Goal: Information Seeking & Learning: Learn about a topic

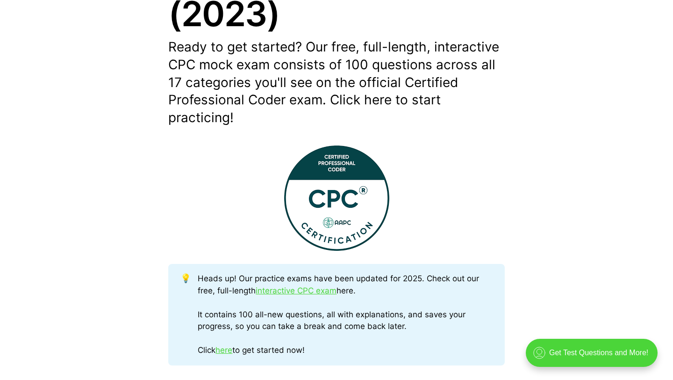
scroll to position [248, 0]
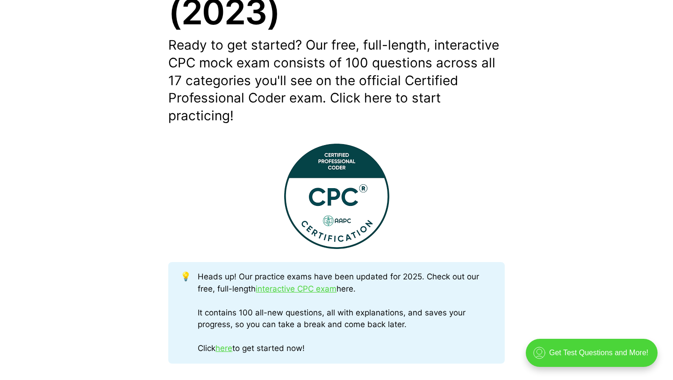
click at [382, 97] on p "Ready to get started? Our free, full-length, interactive CPC mock exam consists…" at bounding box center [336, 80] width 337 height 88
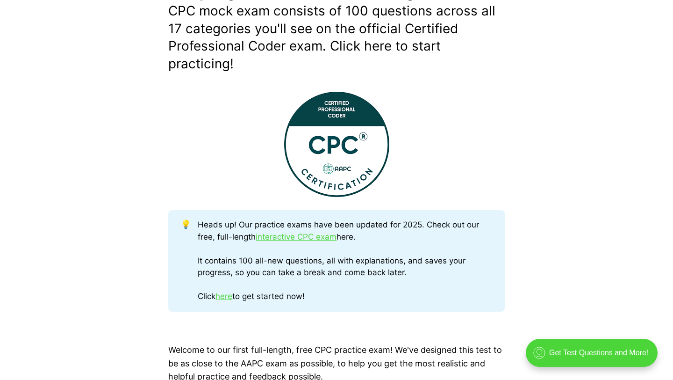
scroll to position [338, 0]
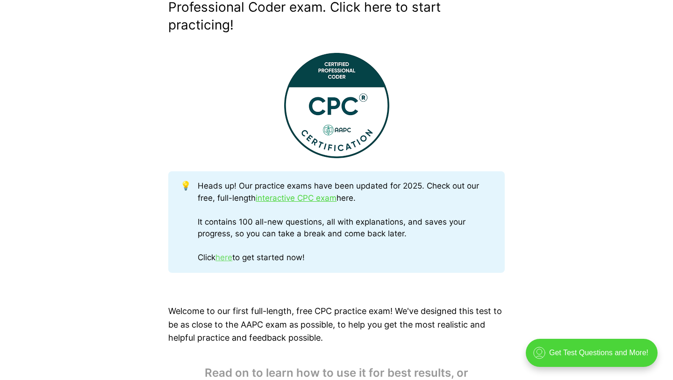
click at [219, 259] on link "here" at bounding box center [224, 256] width 17 height 9
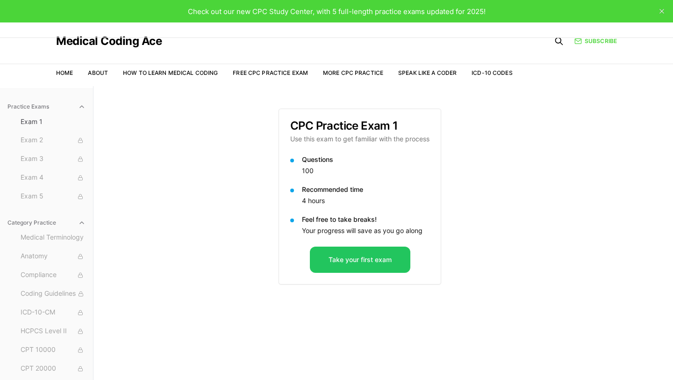
click at [344, 273] on div "Take your first exam" at bounding box center [360, 264] width 162 height 37
click at [343, 258] on button "Take your first exam" at bounding box center [360, 259] width 101 height 26
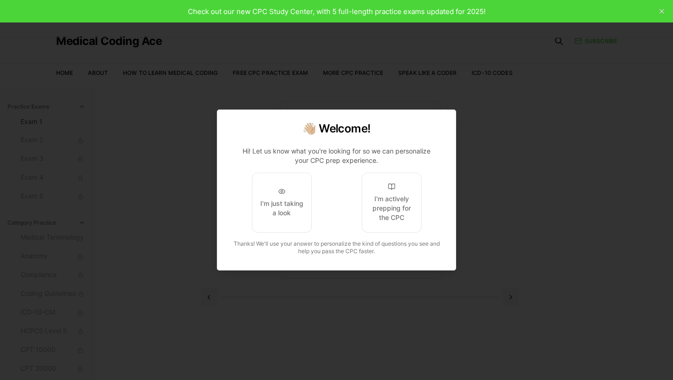
click at [313, 226] on span "I'm just taking a look" at bounding box center [282, 203] width 106 height 60
click at [294, 225] on button "I'm just taking a look" at bounding box center [282, 203] width 60 height 60
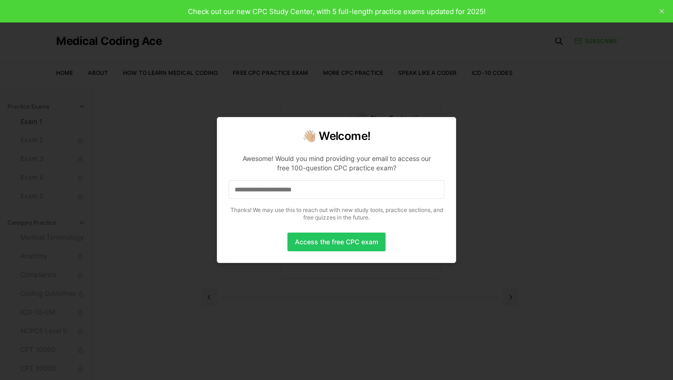
click at [286, 183] on input at bounding box center [337, 189] width 216 height 19
click at [310, 229] on div "**********" at bounding box center [336, 190] width 239 height 146
click at [316, 241] on button "Access the free CPC exam" at bounding box center [337, 241] width 98 height 19
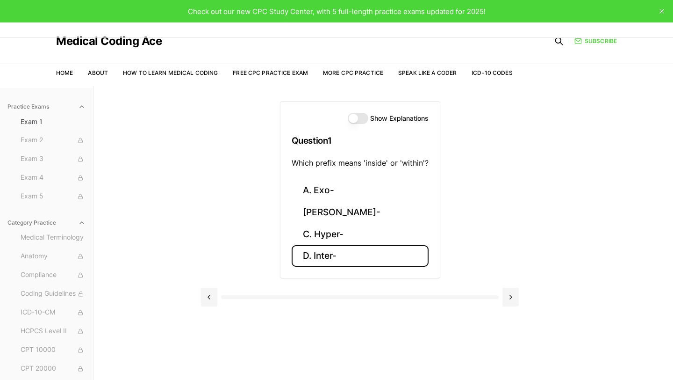
click at [311, 263] on button "D. Inter-" at bounding box center [360, 256] width 137 height 22
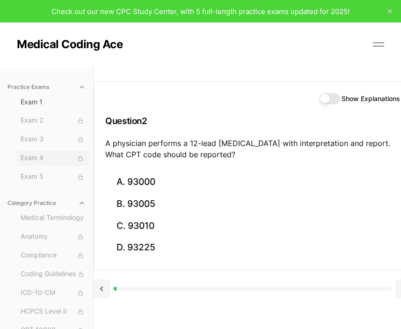
click at [28, 156] on span "Exam 4" at bounding box center [53, 158] width 65 height 10
click at [41, 148] on div "Exam 1 Exam 2 Exam 3 Exam 4 Exam 5" at bounding box center [53, 139] width 72 height 90
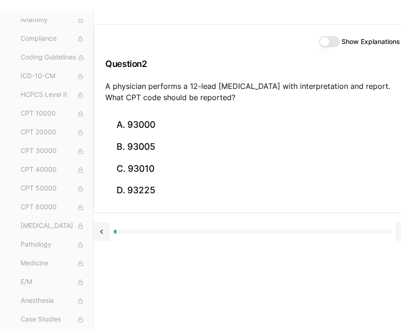
scroll to position [66, 0]
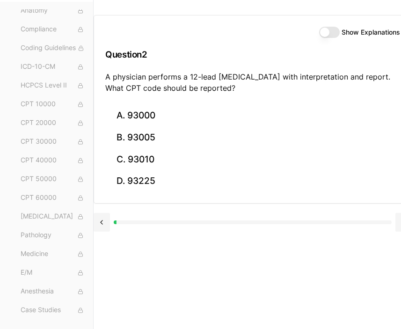
click at [17, 134] on button "CPT 30000" at bounding box center [53, 141] width 72 height 15
click at [38, 144] on body "Check out our new CPC Study Center, with 5 full-length practice exams updated f…" at bounding box center [200, 131] width 401 height 395
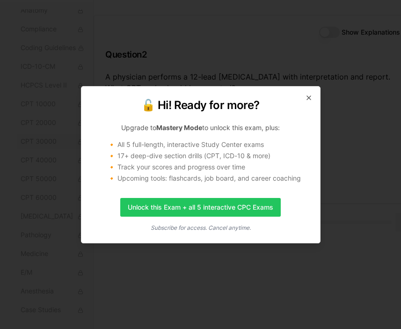
click button "Close" at bounding box center [308, 97] width 7 height 7
